Goal: Find contact information: Find contact information

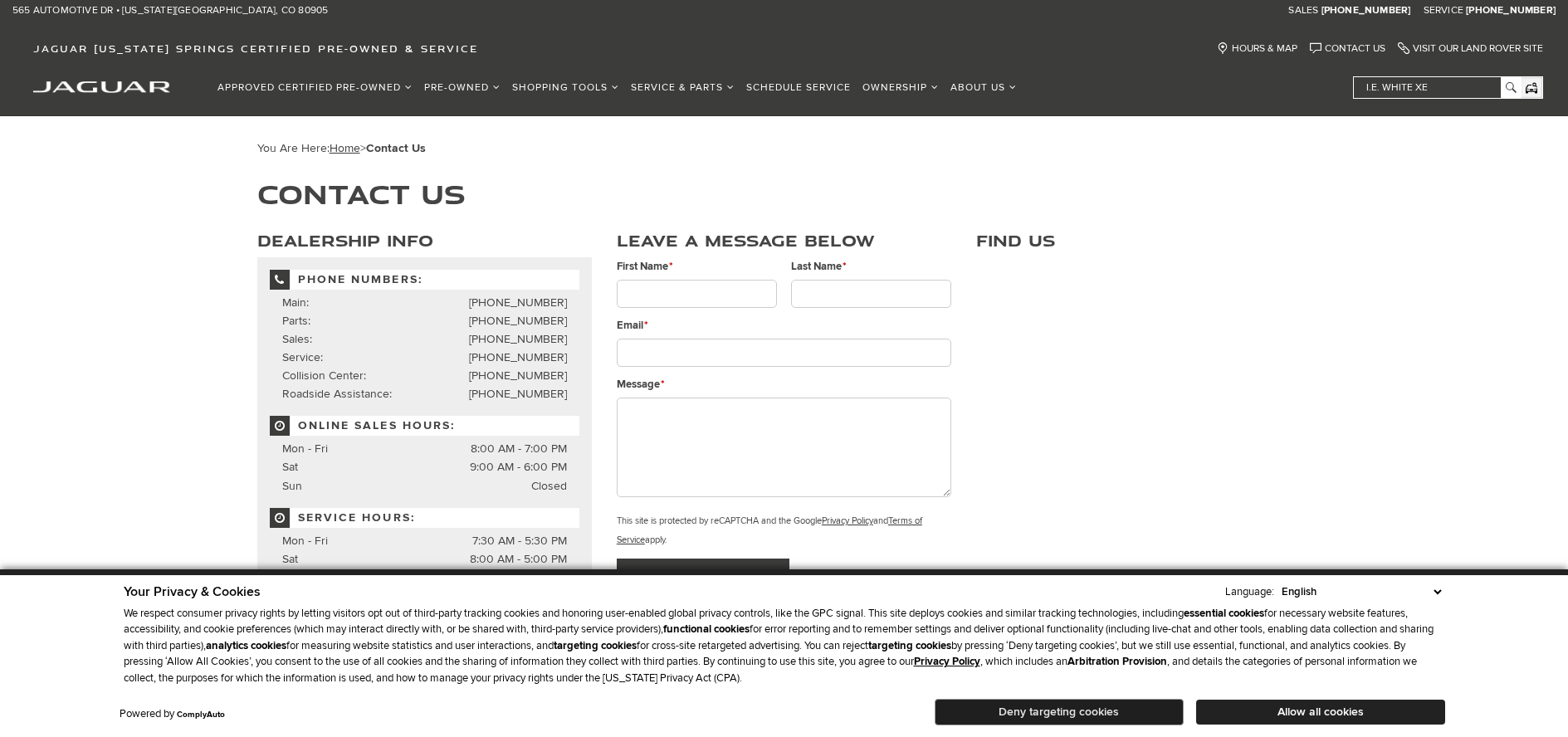
click at [1109, 712] on button "Deny targeting cookies" at bounding box center [1059, 712] width 249 height 26
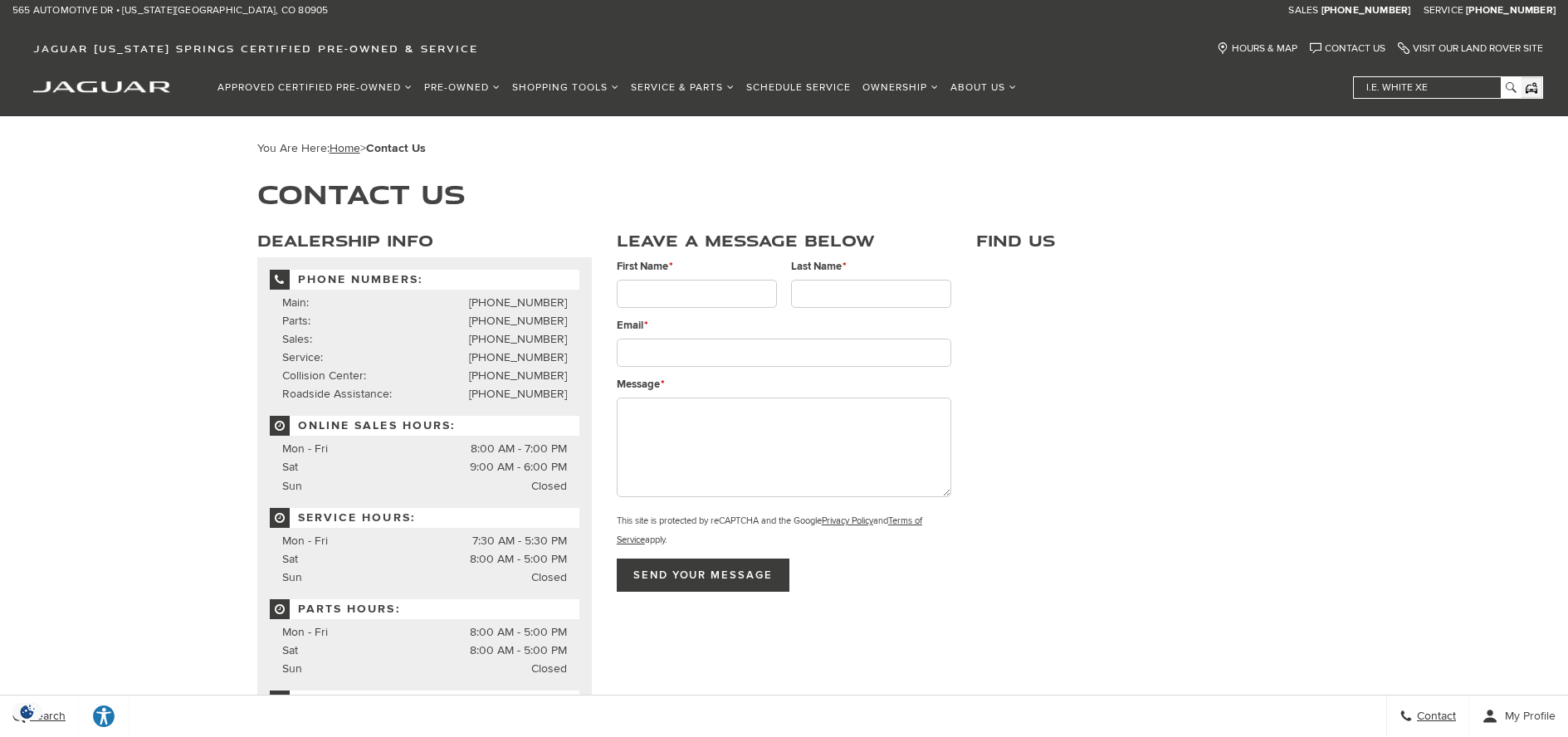
click at [1403, 325] on div "You Are Here: Home > Contact Us Contact Us Dealership Info Phone Numbers: Main:…" at bounding box center [784, 695] width 1568 height 1160
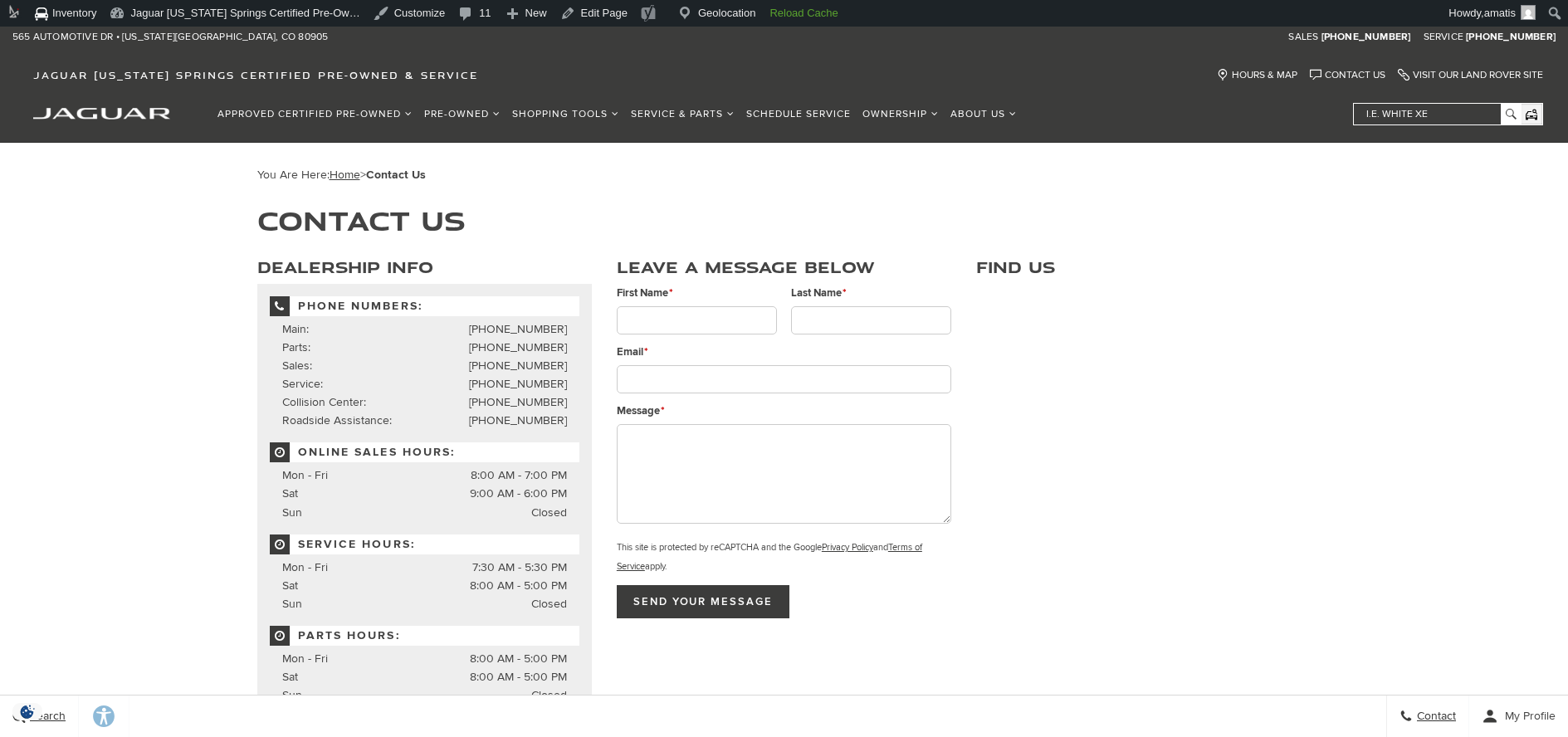
click at [604, 260] on div "Leave a Message Below First Name * Last Name * Email * Message * Referral ID FN…" at bounding box center [784, 434] width 359 height 384
click at [616, 15] on link "Edit Page" at bounding box center [594, 13] width 81 height 26
click at [700, 161] on div "You Are Here: Home > Contact Us Contact Us Dealership Info Phone Numbers: Main:…" at bounding box center [784, 502] width 1079 height 718
